Goal: Task Accomplishment & Management: Manage account settings

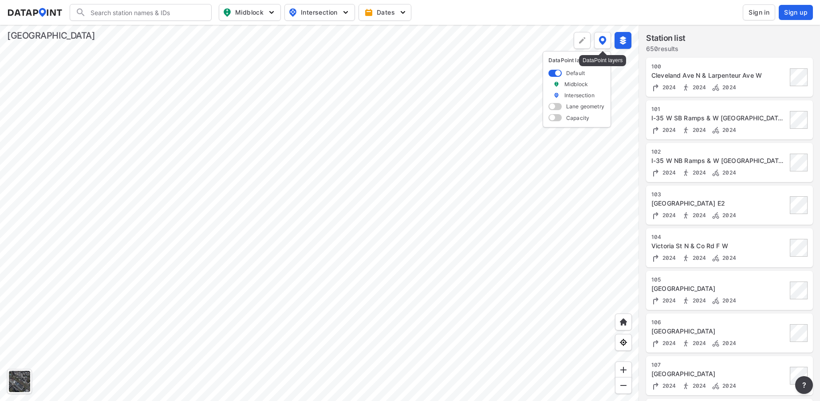
click at [601, 43] on img at bounding box center [603, 40] width 8 height 9
click at [579, 45] on div at bounding box center [582, 40] width 17 height 17
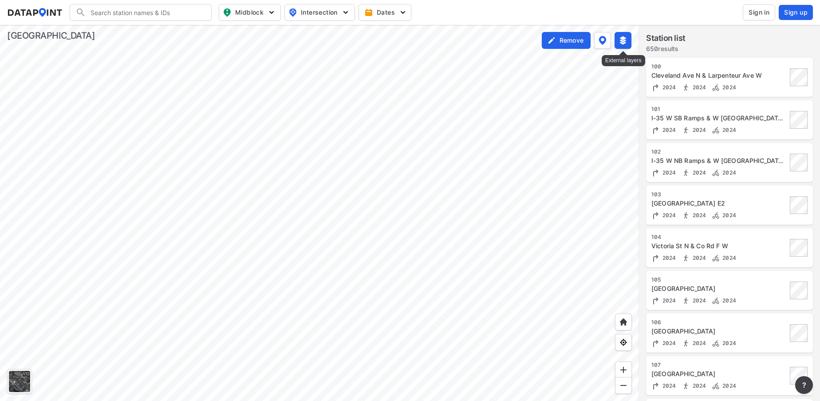
click at [623, 43] on img at bounding box center [623, 40] width 9 height 9
click at [574, 170] on div at bounding box center [319, 213] width 639 height 376
click at [490, 4] on div "Search Please enter a search term. Midblock Intersection Dates Sign in Sign up" at bounding box center [410, 12] width 806 height 17
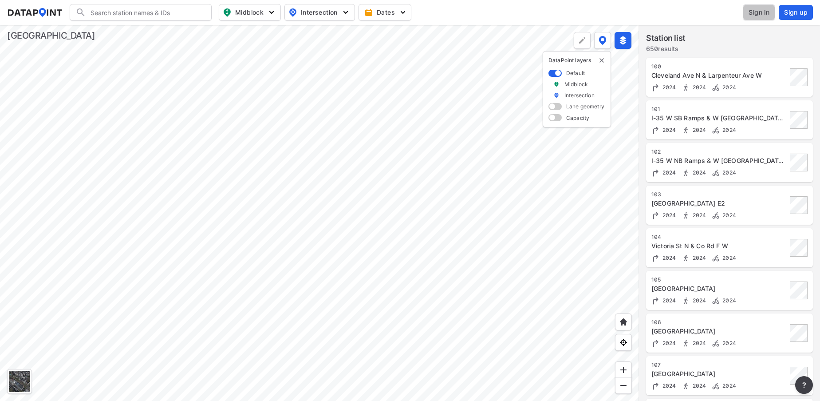
click at [763, 16] on span "Sign in" at bounding box center [759, 12] width 21 height 9
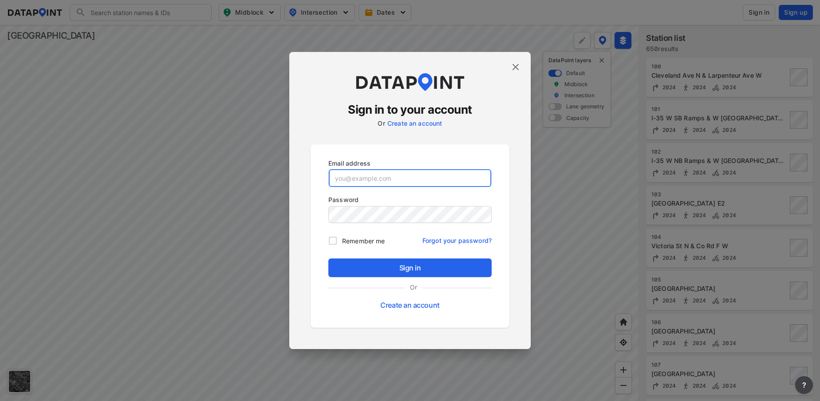
type input "[EMAIL_ADDRESS][DOMAIN_NAME][PERSON_NAME]"
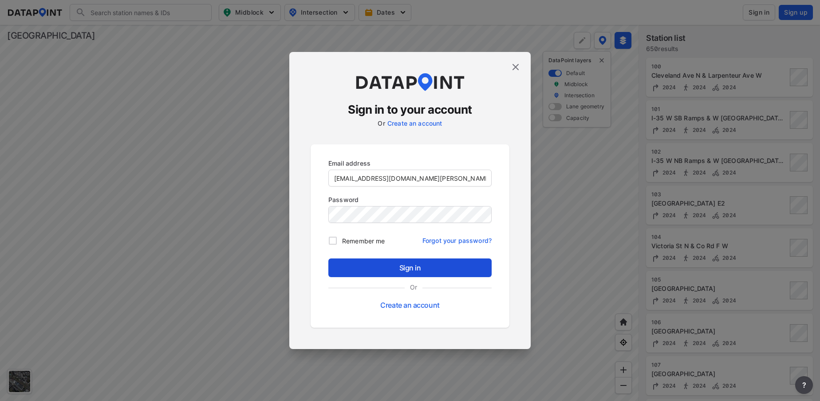
click at [407, 272] on span "Sign in" at bounding box center [410, 267] width 149 height 11
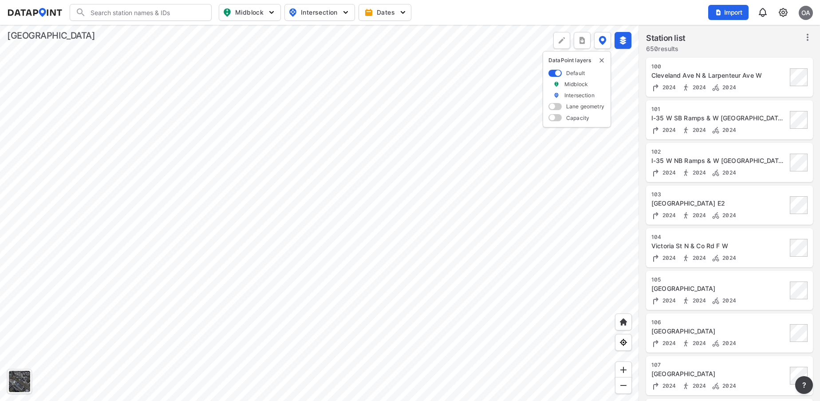
click at [344, 292] on div at bounding box center [319, 213] width 639 height 376
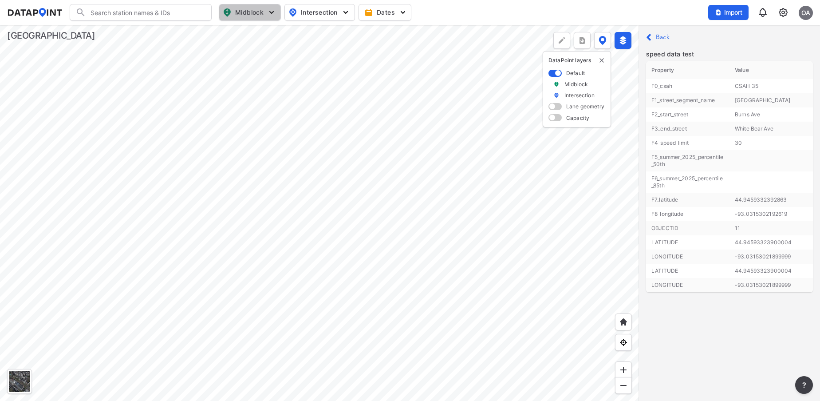
click at [266, 16] on span "Midblock" at bounding box center [249, 12] width 52 height 11
click at [198, 67] on input "Vehicle speed" at bounding box center [199, 65] width 9 height 9
checkbox input "true"
